Goal: Task Accomplishment & Management: Manage account settings

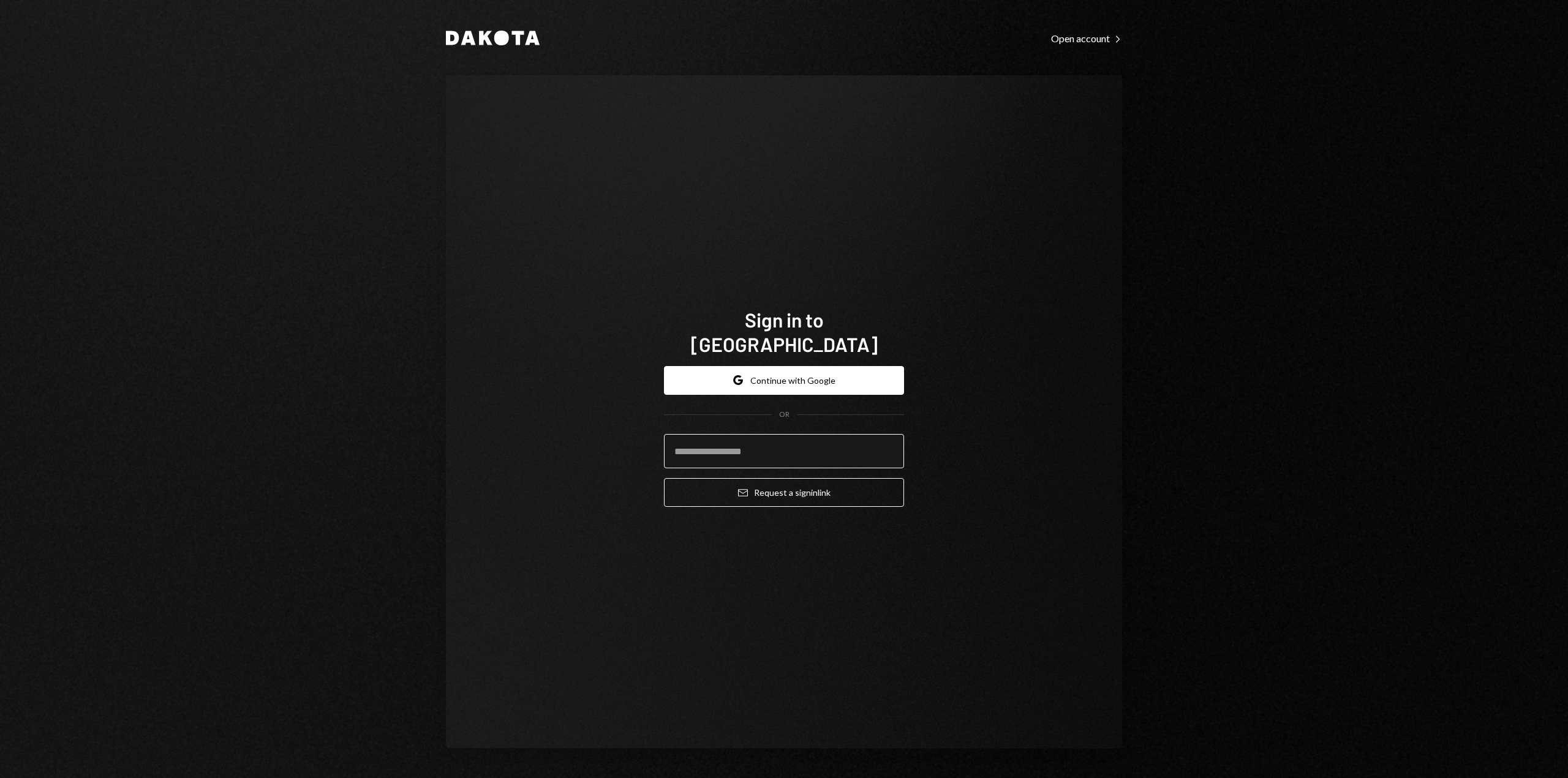
click at [689, 436] on input "email" at bounding box center [784, 451] width 240 height 34
type input "**********"
click at [788, 482] on button "Email Request a sign in link" at bounding box center [784, 492] width 240 height 29
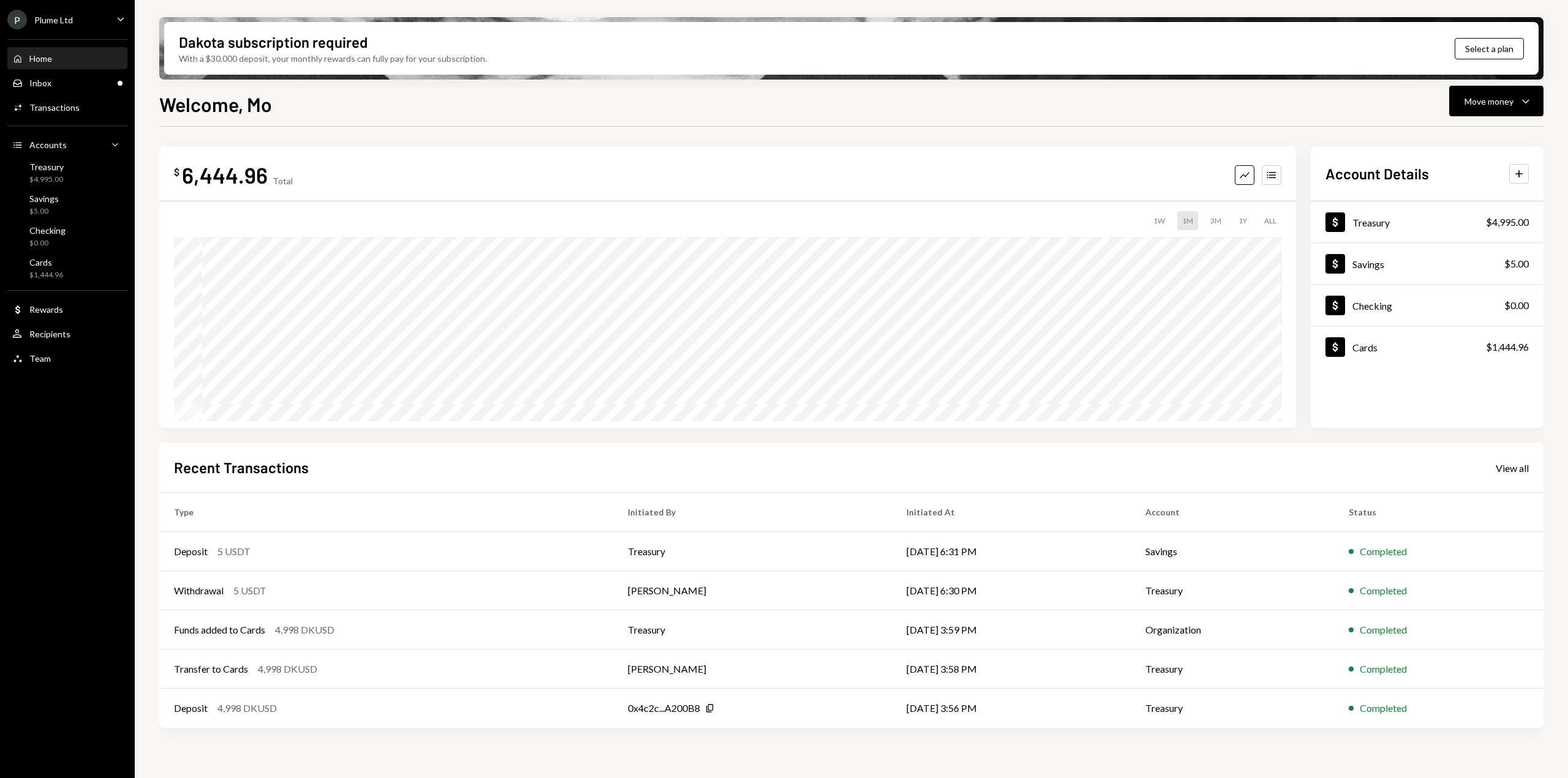
click at [85, 16] on div "P Plume Ltd Caret Down" at bounding box center [67, 19] width 135 height 19
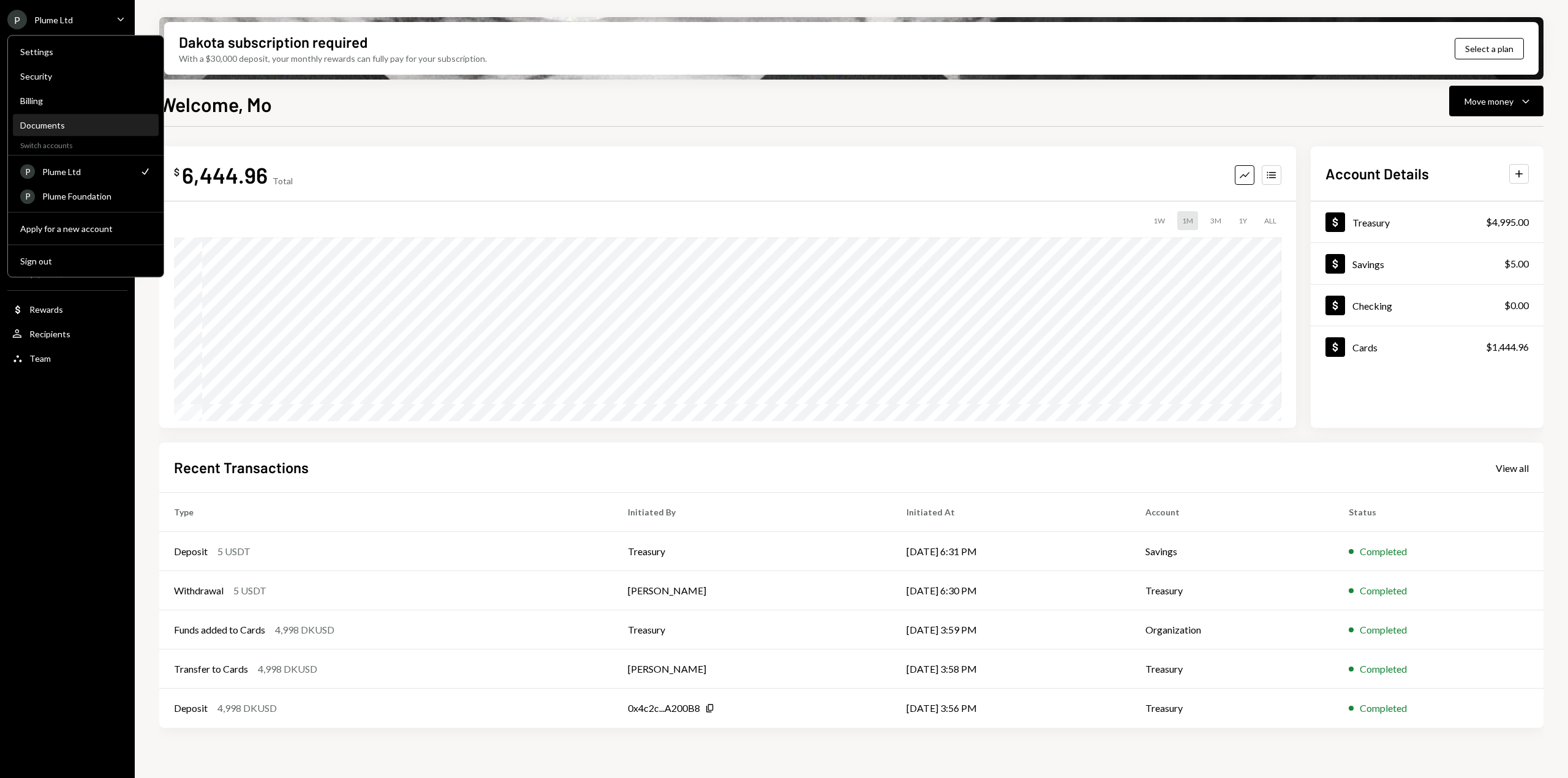
click at [49, 120] on div "Documents" at bounding box center [86, 125] width 131 height 10
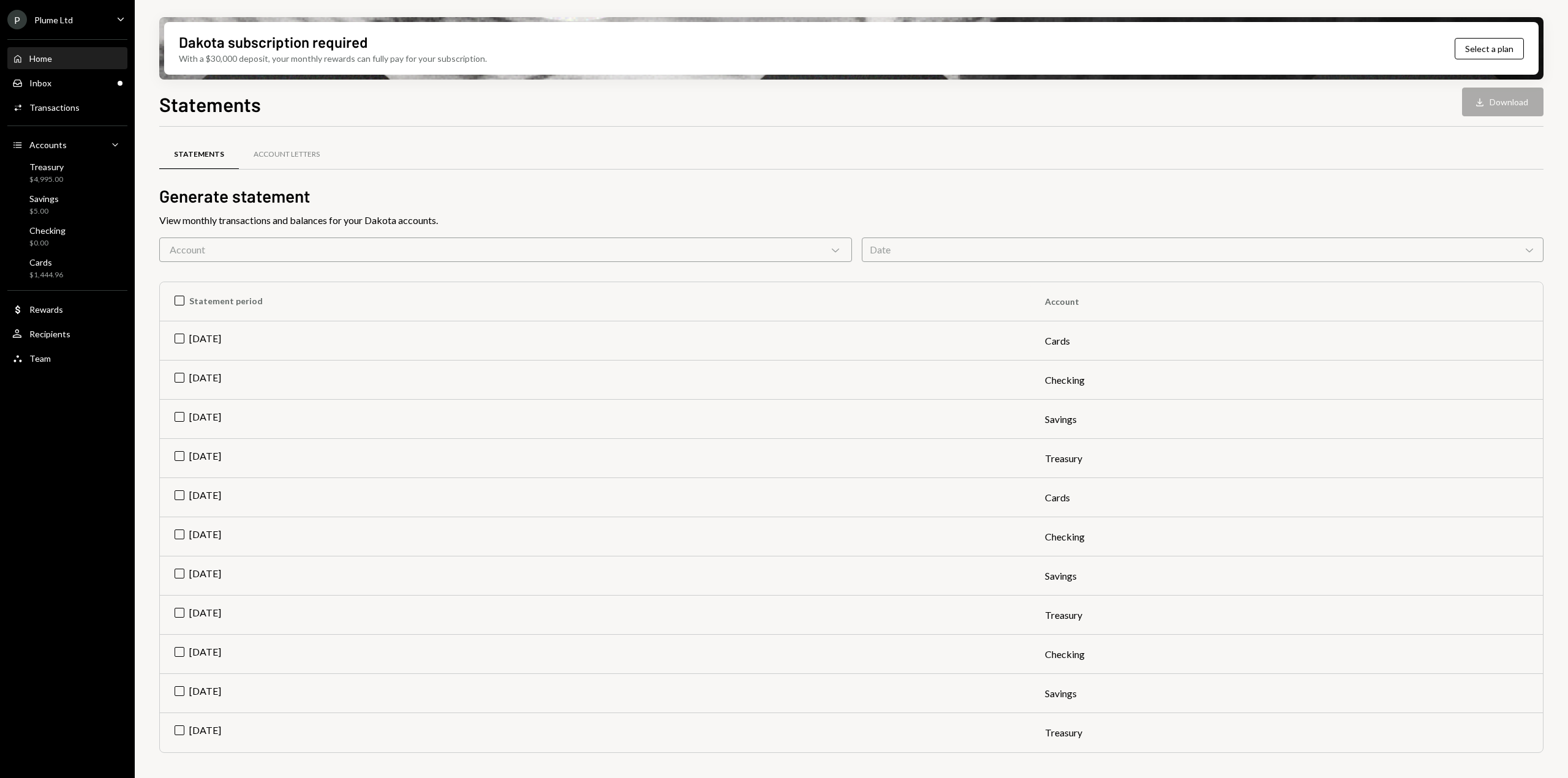
click at [45, 54] on div "Home" at bounding box center [41, 59] width 22 height 10
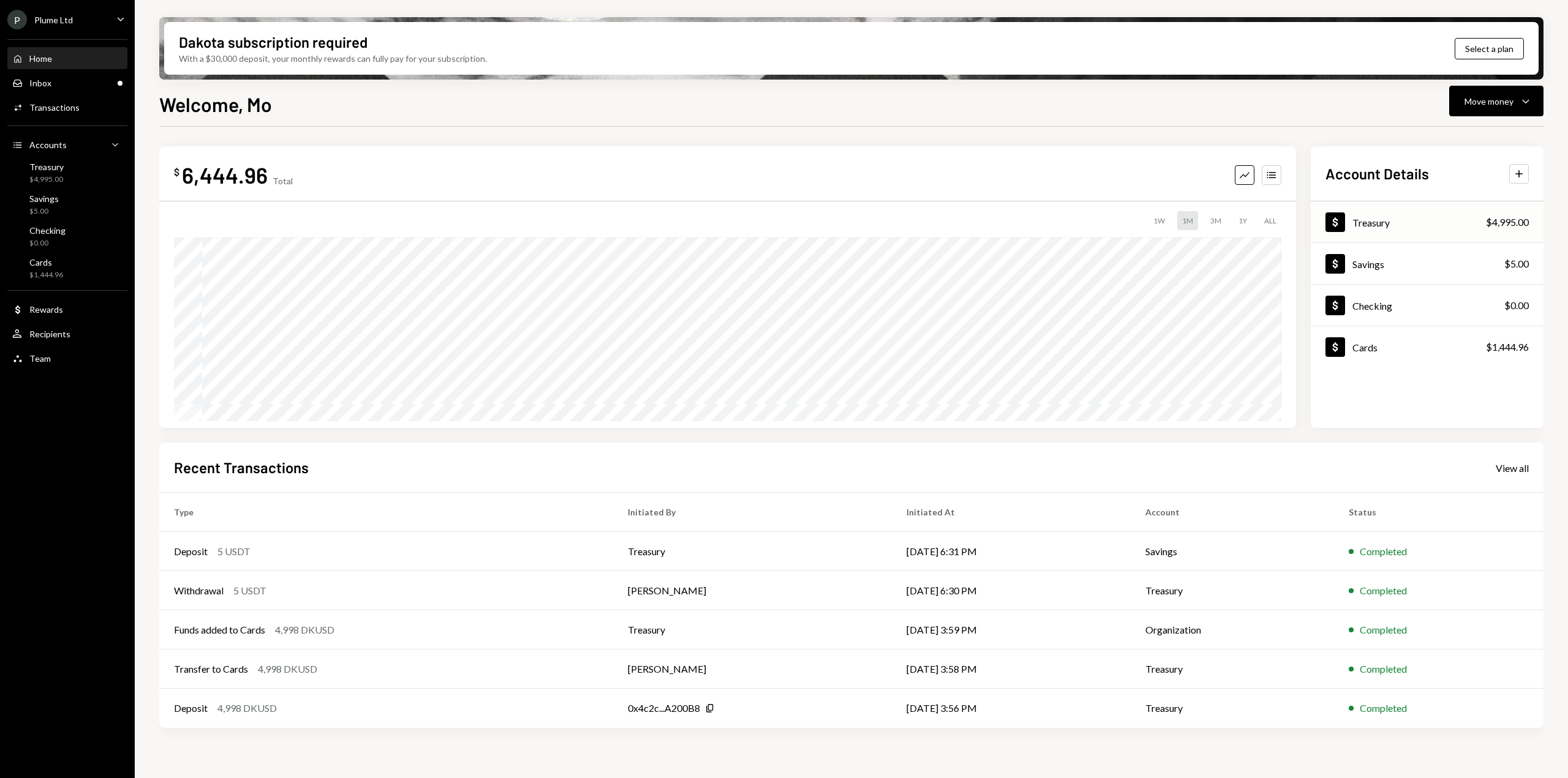
click at [1483, 217] on div "Dollar Treasury $4,995.00" at bounding box center [1427, 223] width 233 height 40
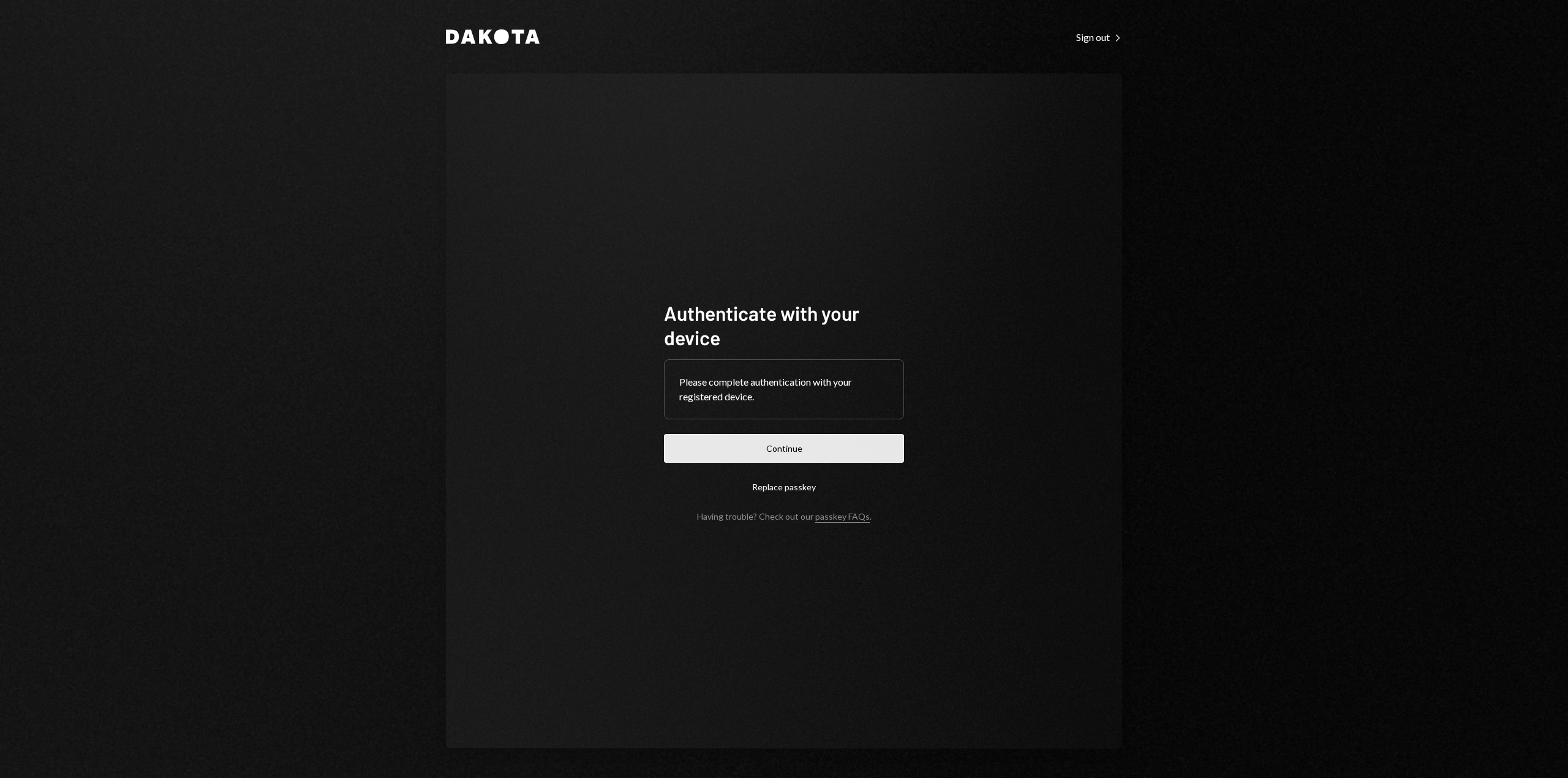
click at [742, 455] on button "Continue" at bounding box center [784, 448] width 240 height 29
